Goal: Find specific page/section: Find specific page/section

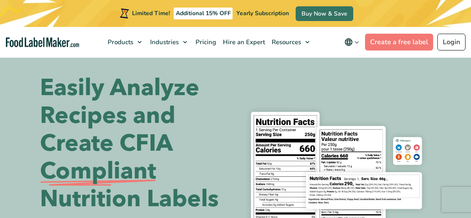
click at [449, 40] on link "Login" at bounding box center [451, 42] width 28 height 17
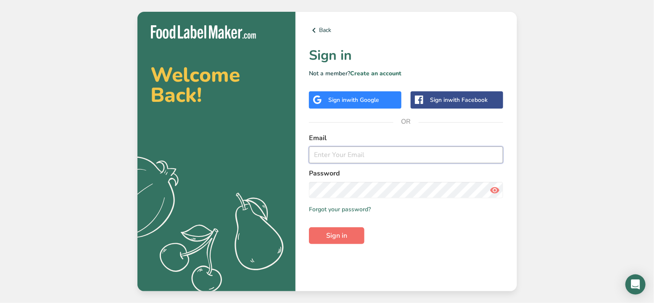
type input "austin@wildlydelicious.com"
click at [333, 234] on span "Sign in" at bounding box center [336, 235] width 21 height 10
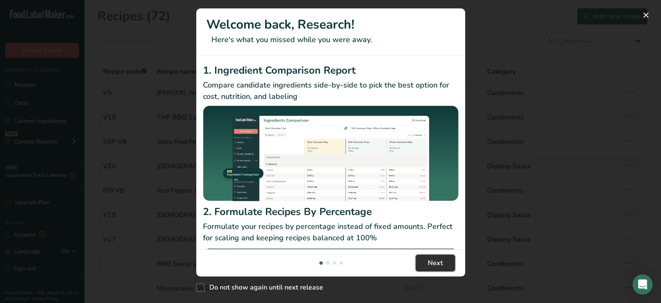
click at [437, 263] on span "Next" at bounding box center [435, 263] width 15 height 10
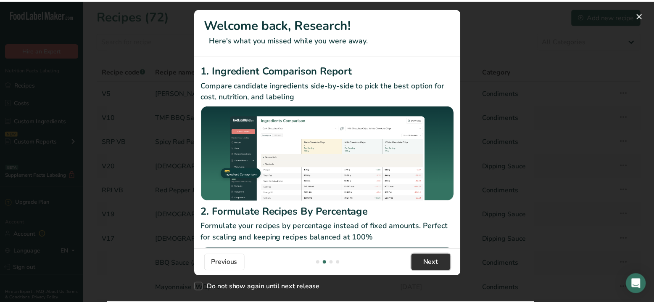
scroll to position [0, 269]
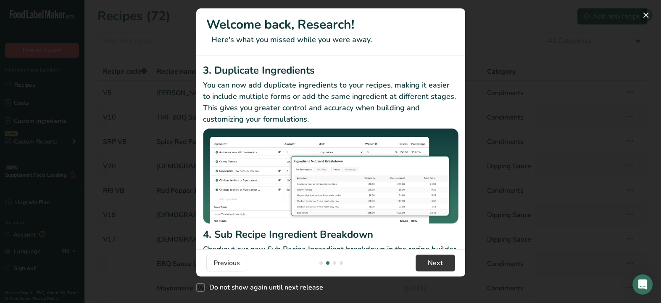
drag, startPoint x: 644, startPoint y: 13, endPoint x: 640, endPoint y: 17, distance: 5.3
click at [643, 13] on button "New Features" at bounding box center [645, 14] width 13 height 13
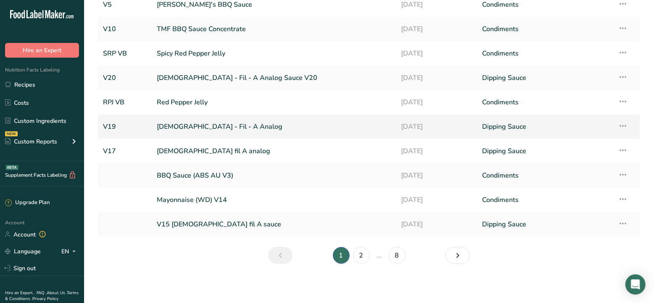
scroll to position [89, 0]
click at [359, 253] on link "2" at bounding box center [361, 254] width 17 height 17
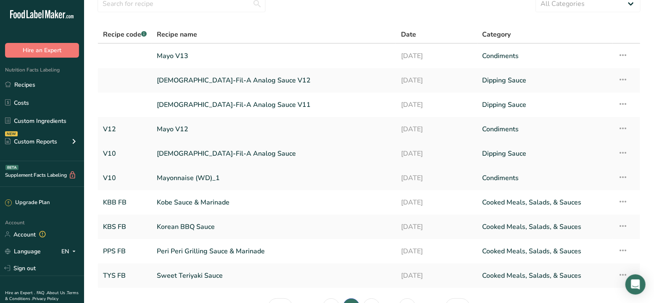
scroll to position [89, 0]
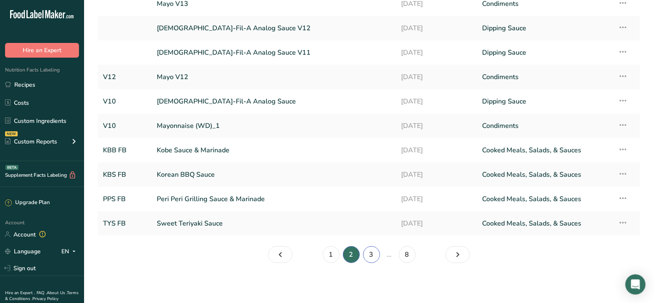
click at [370, 252] on link "3" at bounding box center [371, 254] width 17 height 17
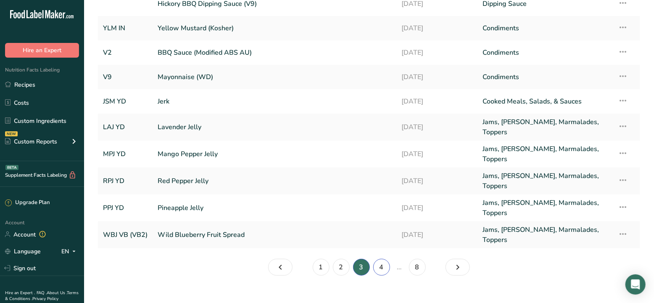
click at [382, 258] on link "4" at bounding box center [381, 266] width 17 height 17
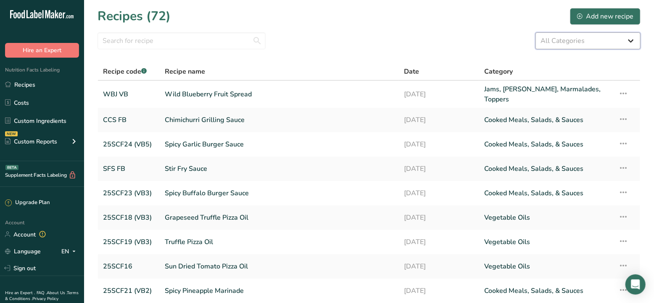
click at [626, 40] on select "All Categories Baked Goods Beverages Condiments Confectionery Cooked Meals, Sal…" at bounding box center [587, 40] width 105 height 17
click at [161, 38] on input "text" at bounding box center [182, 40] width 168 height 17
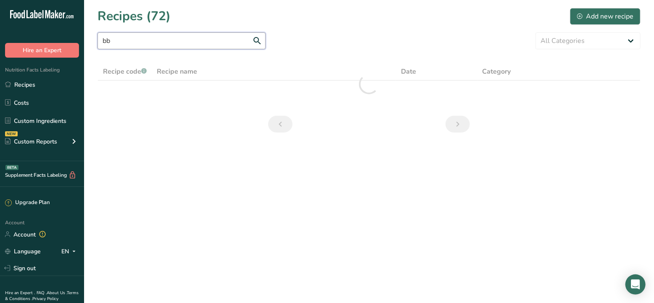
type input "b"
click at [305, 38] on div "All Categories Baked Goods Beverages Condiments Confectionery Cooked Meals, Sal…" at bounding box center [369, 40] width 543 height 17
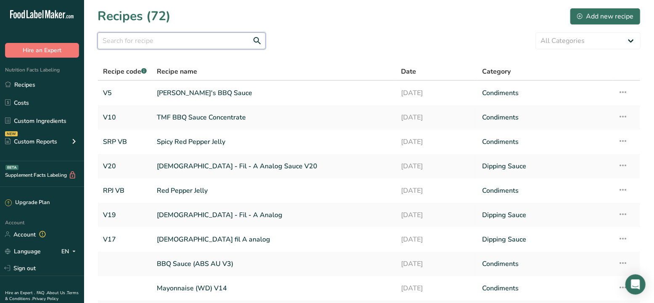
click at [153, 46] on input "text" at bounding box center [182, 40] width 168 height 17
